Goal: Information Seeking & Learning: Learn about a topic

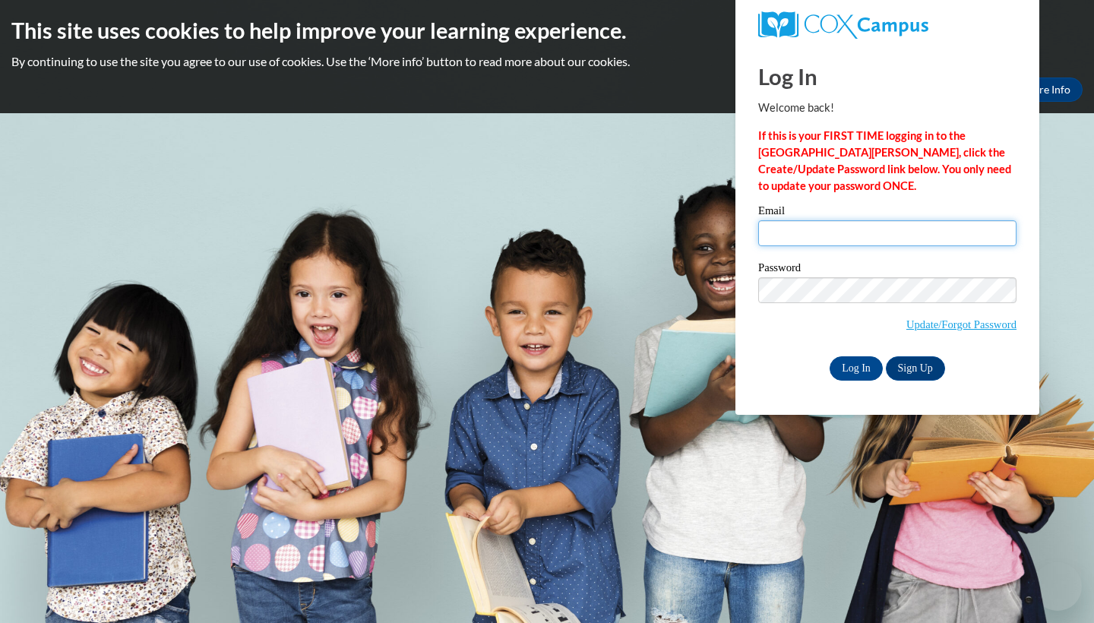
type input "mbshu1@yahoo.com"
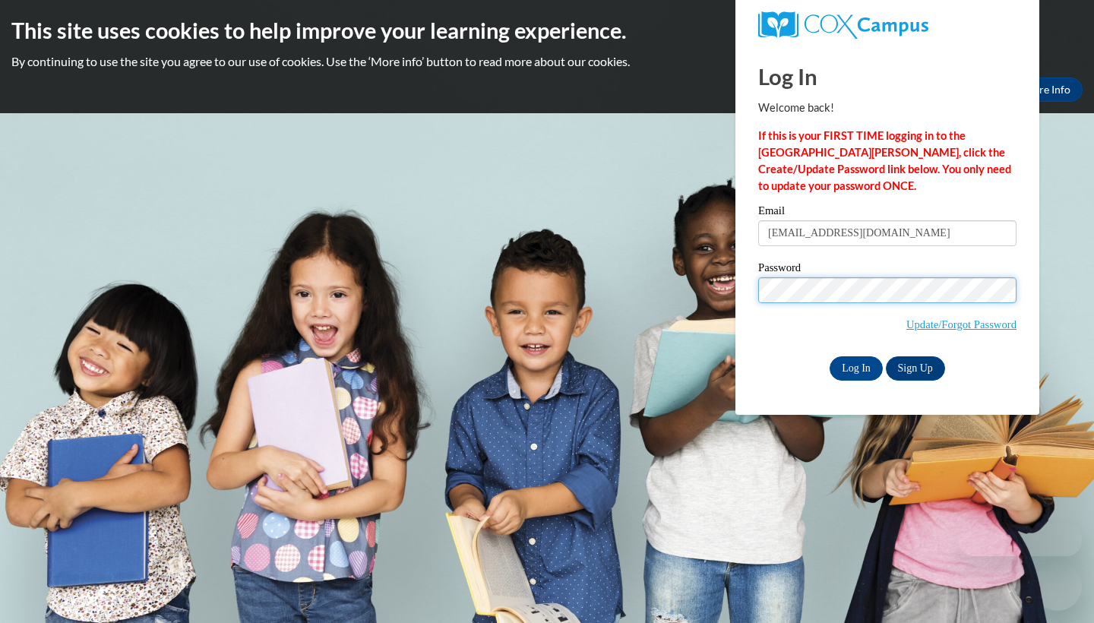
click at [855, 367] on input "Log In" at bounding box center [855, 368] width 53 height 24
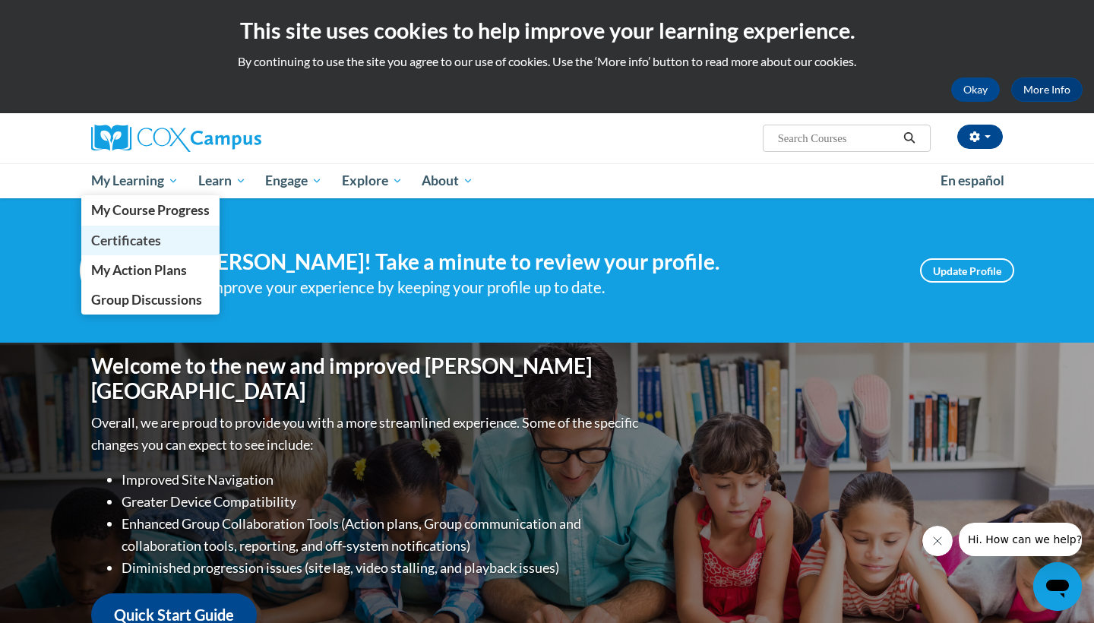
click at [113, 229] on link "Certificates" at bounding box center [150, 241] width 138 height 30
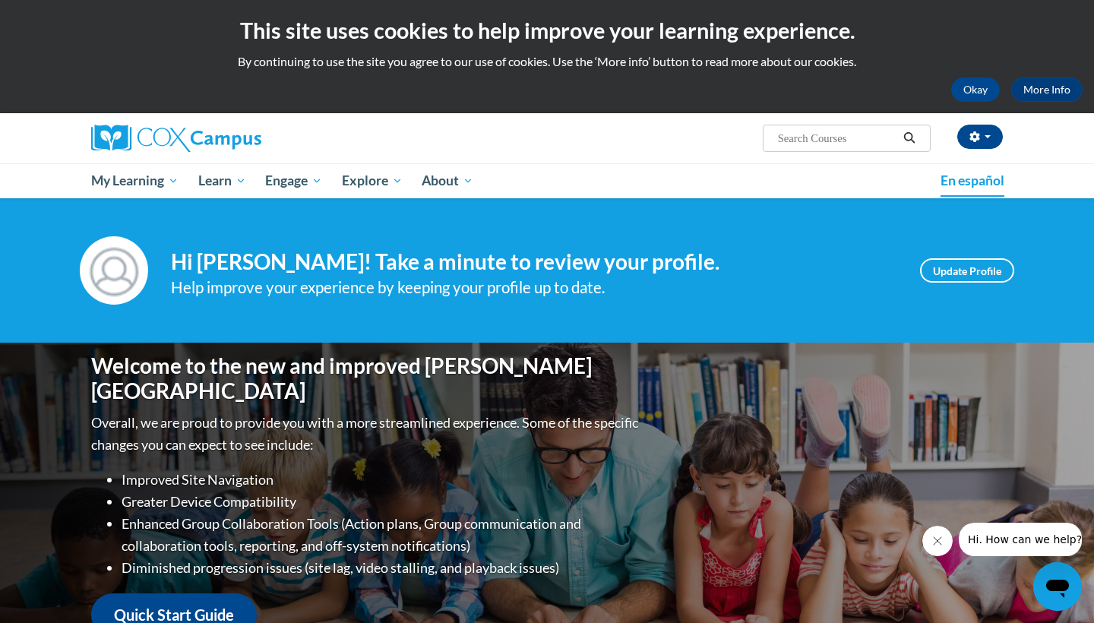
click at [975, 81] on button "Okay" at bounding box center [975, 89] width 49 height 24
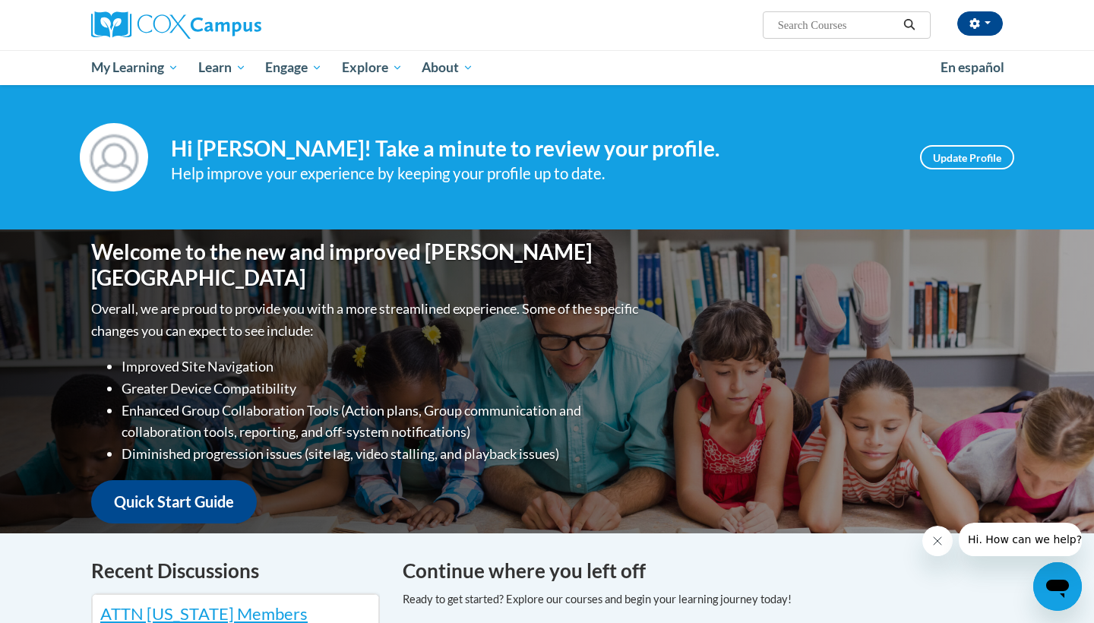
click at [940, 552] on button "Close message from company" at bounding box center [937, 541] width 30 height 30
click at [807, 30] on input "Search..." at bounding box center [837, 25] width 122 height 18
type input "emergent literacy"
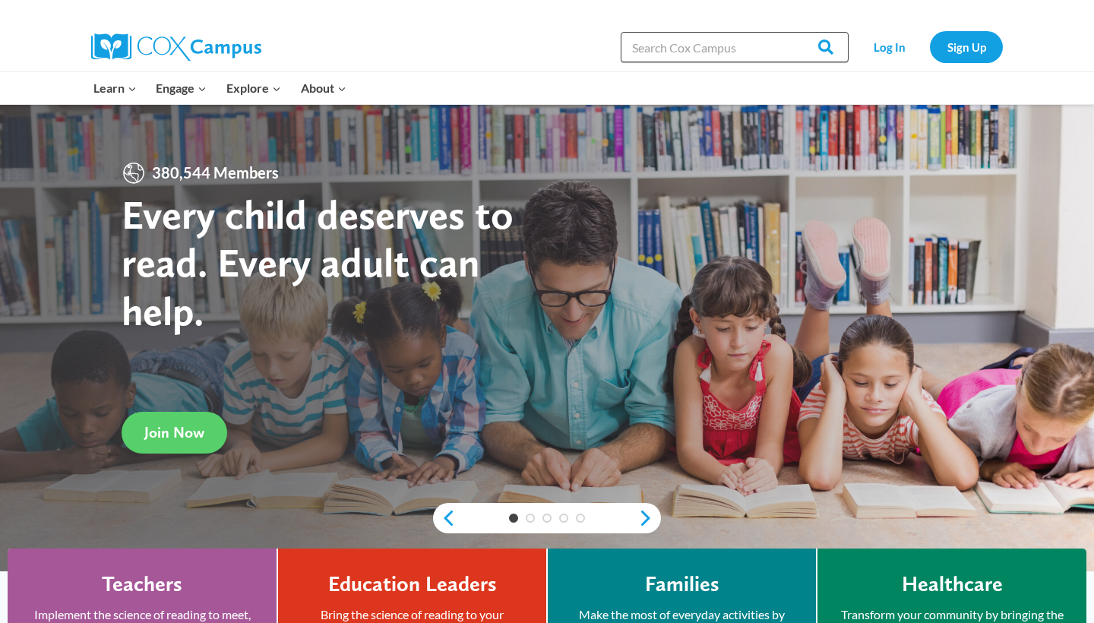
click at [756, 50] on input "Search in [URL][DOMAIN_NAME]" at bounding box center [735, 47] width 228 height 30
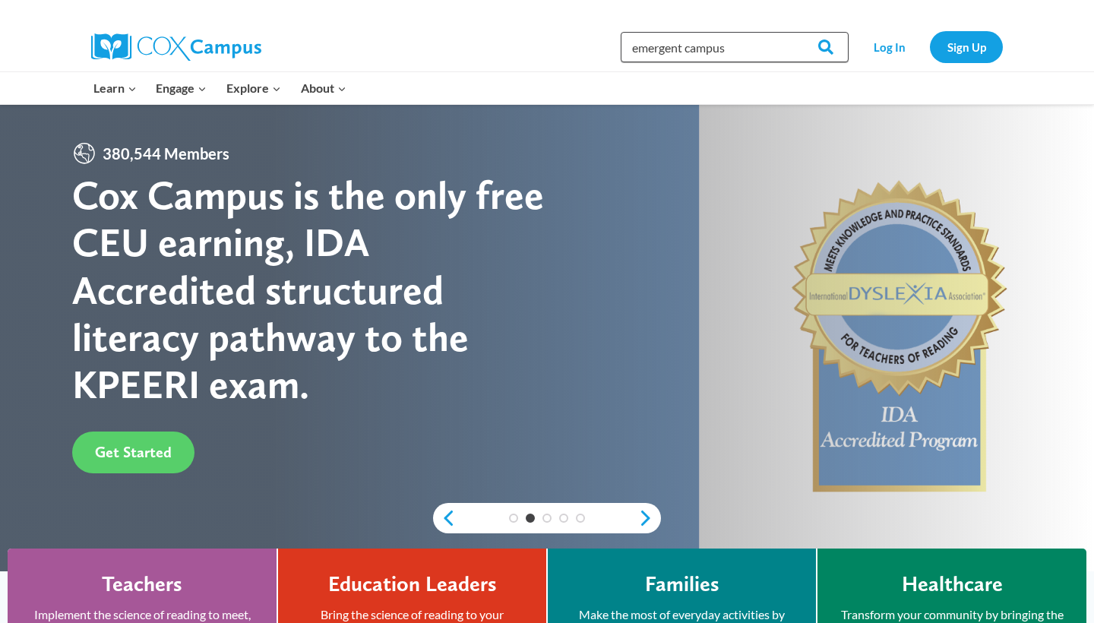
type input "emergent campus"
click at [820, 47] on input "Search" at bounding box center [818, 47] width 59 height 30
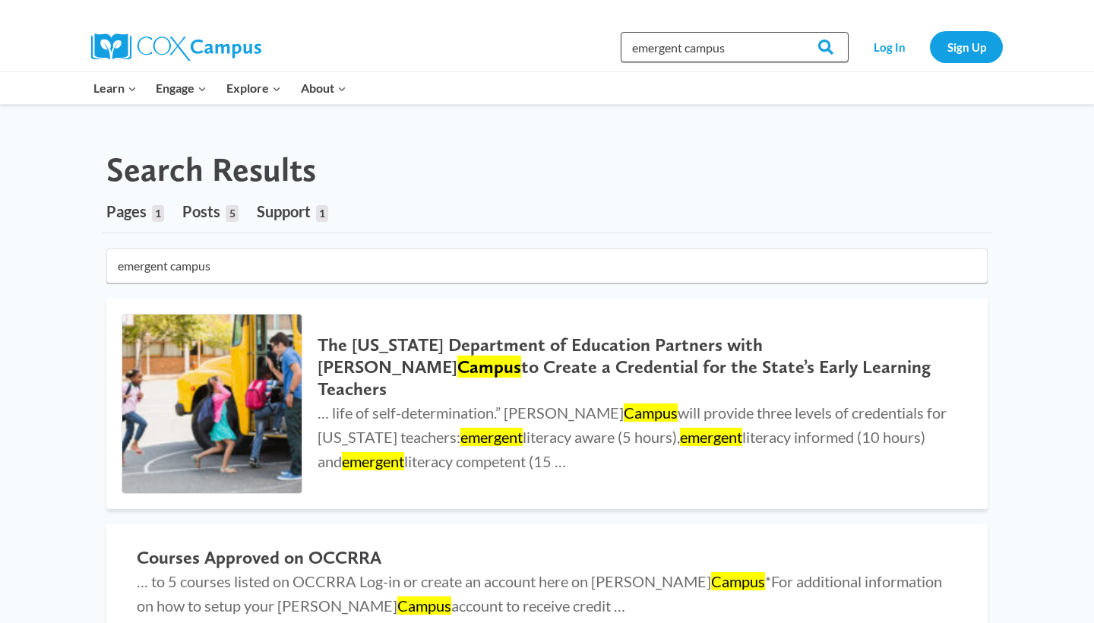
click at [728, 52] on input "emergent campus" at bounding box center [735, 47] width 228 height 30
type input "emergent literacy"
click at [820, 47] on input "Search" at bounding box center [818, 47] width 59 height 30
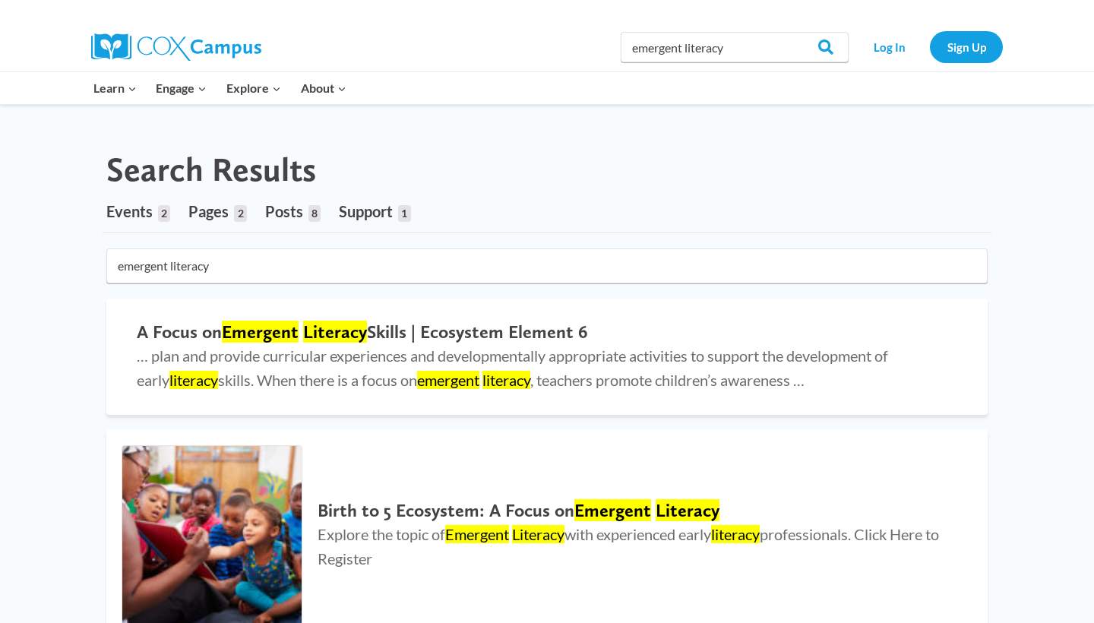
scroll to position [110, 0]
